Goal: Check status: Check status

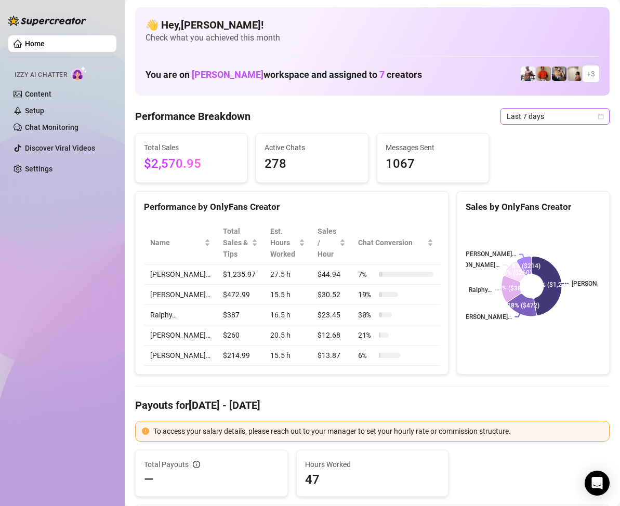
click at [598, 116] on icon "calendar" at bounding box center [601, 116] width 6 height 6
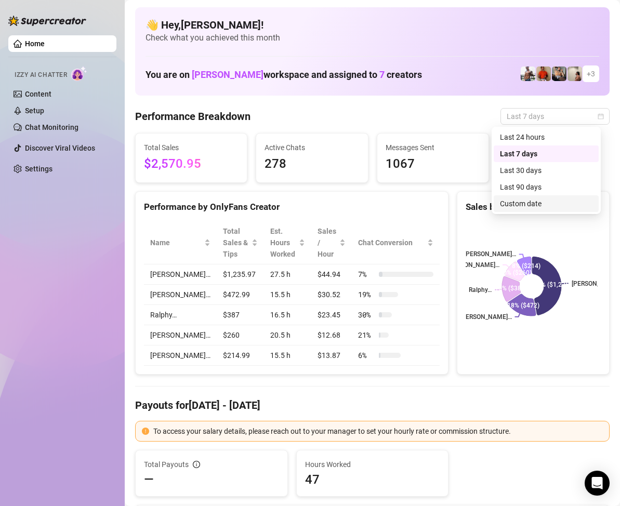
click at [533, 202] on div "Custom date" at bounding box center [546, 203] width 92 height 11
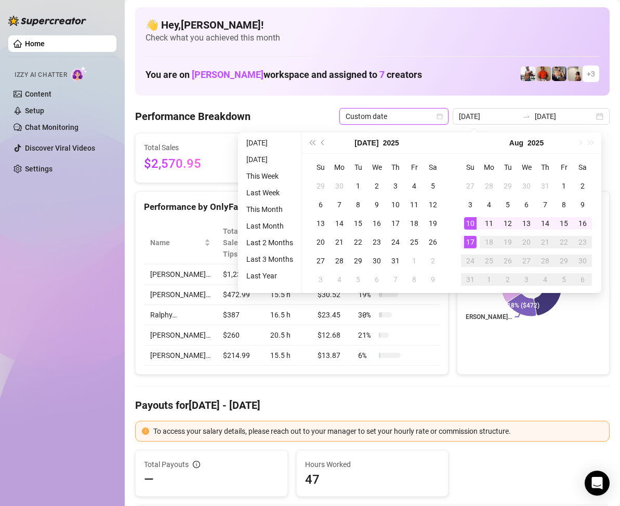
type input "[DATE]"
click at [476, 243] on td "17" at bounding box center [470, 242] width 19 height 19
click at [470, 241] on div "17" at bounding box center [470, 242] width 12 height 12
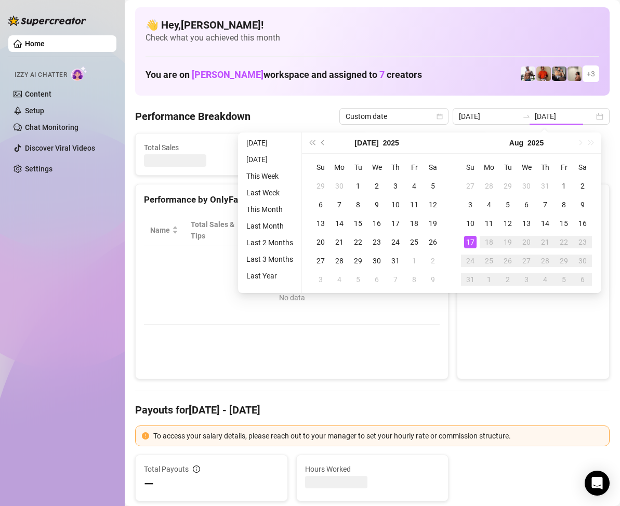
type input "[DATE]"
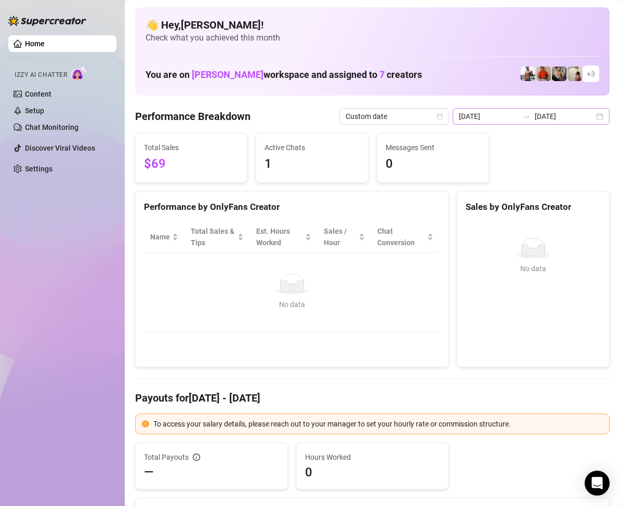
click at [590, 117] on div "[DATE] [DATE]" at bounding box center [530, 116] width 157 height 17
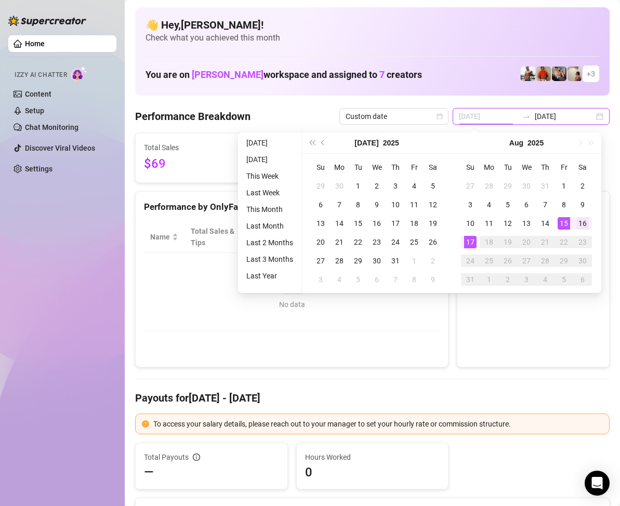
type input "[DATE]"
click at [579, 221] on div "16" at bounding box center [582, 223] width 12 height 12
click at [580, 221] on div "16" at bounding box center [582, 223] width 12 height 12
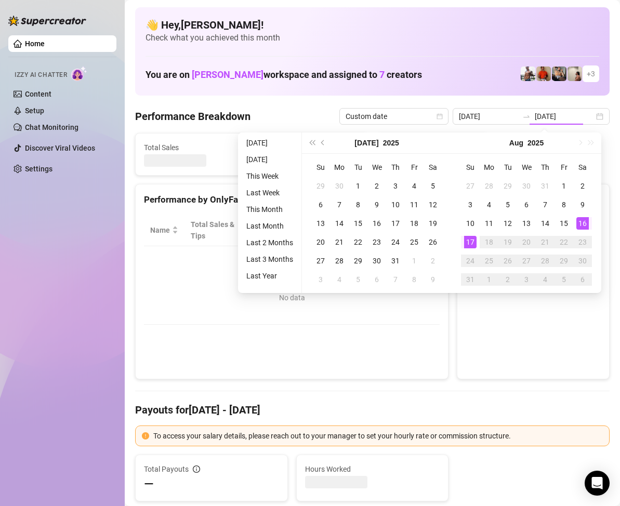
type input "[DATE]"
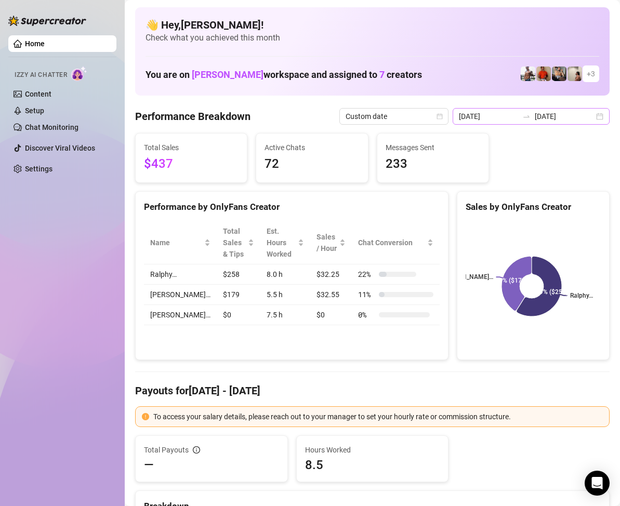
click at [593, 114] on div "[DATE] [DATE]" at bounding box center [530, 116] width 157 height 17
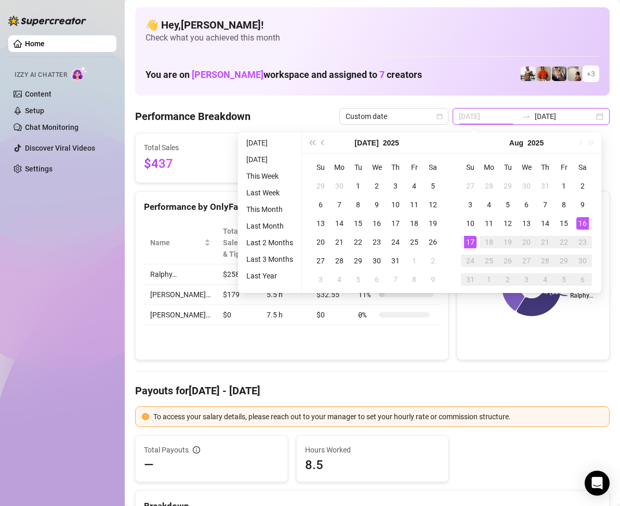
type input "[DATE]"
click at [474, 241] on div "17" at bounding box center [470, 242] width 12 height 12
click at [474, 240] on div "17" at bounding box center [470, 242] width 12 height 12
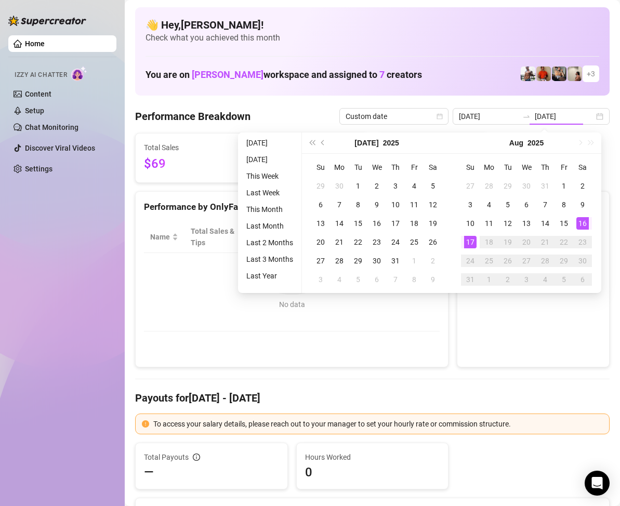
type input "[DATE]"
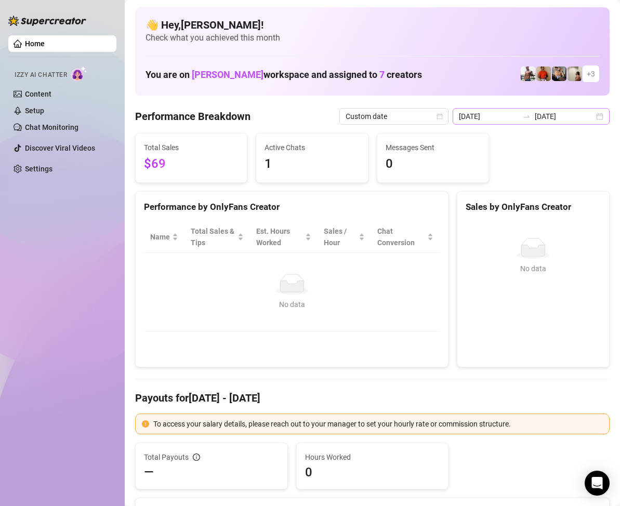
click at [589, 118] on div "[DATE] [DATE]" at bounding box center [530, 116] width 157 height 17
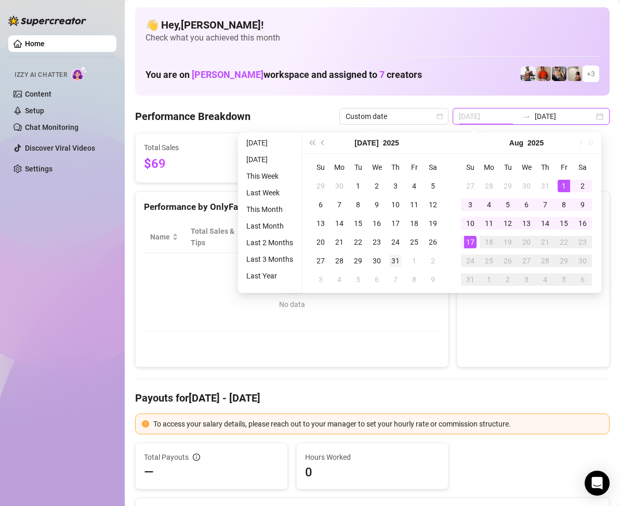
type input "[DATE]"
click at [397, 260] on div "31" at bounding box center [395, 260] width 12 height 12
type input "[DATE]"
click at [466, 243] on div "17" at bounding box center [470, 242] width 12 height 12
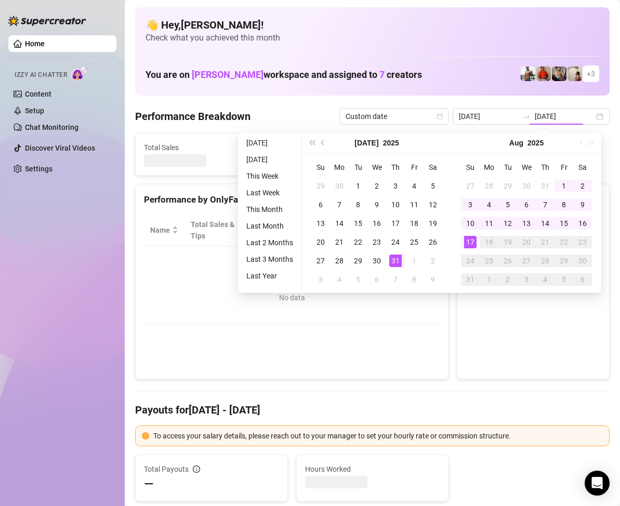
type input "[DATE]"
